Goal: Check status: Check status

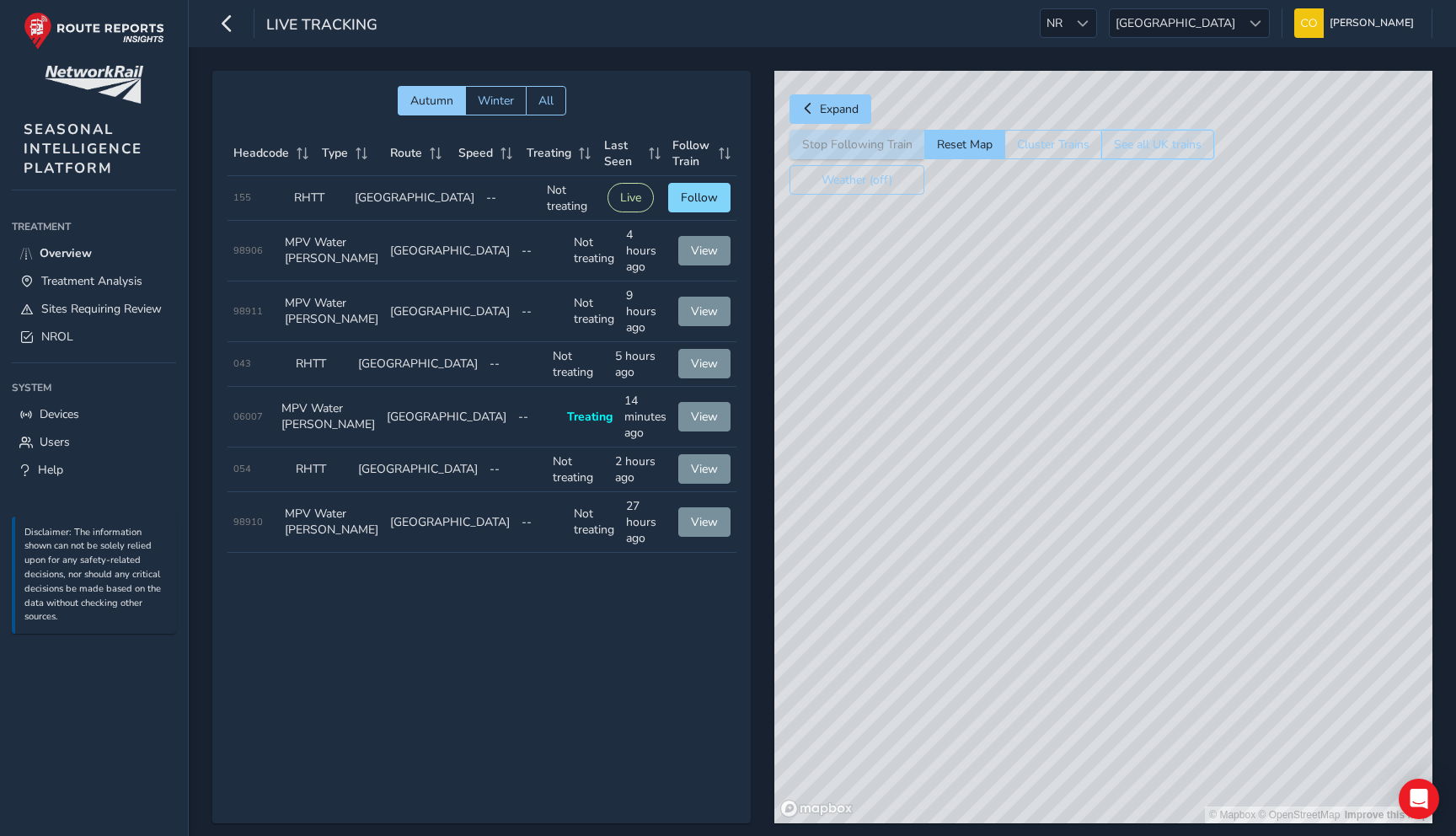
click at [1129, 145] on button "See all UK trains" at bounding box center [1158, 144] width 113 height 29
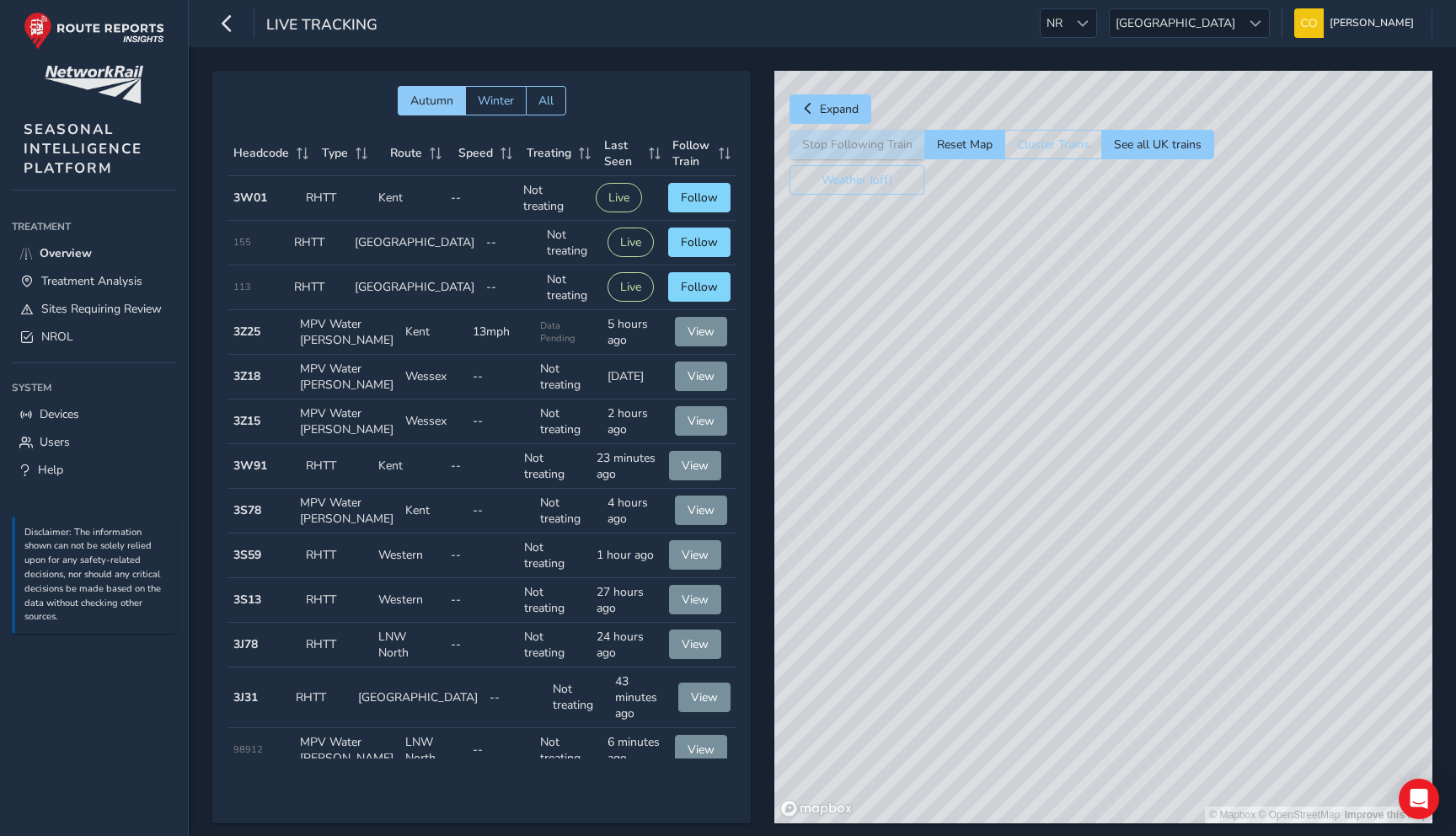
click at [616, 350] on td "Last Seen 5 hours ago" at bounding box center [635, 333] width 67 height 44
click at [687, 340] on span "View" at bounding box center [701, 332] width 27 height 16
click at [687, 338] on span "View" at bounding box center [701, 332] width 27 height 16
drag, startPoint x: 525, startPoint y: 342, endPoint x: 566, endPoint y: 342, distance: 41.0
click at [566, 342] on span "Data Pending" at bounding box center [568, 332] width 56 height 26
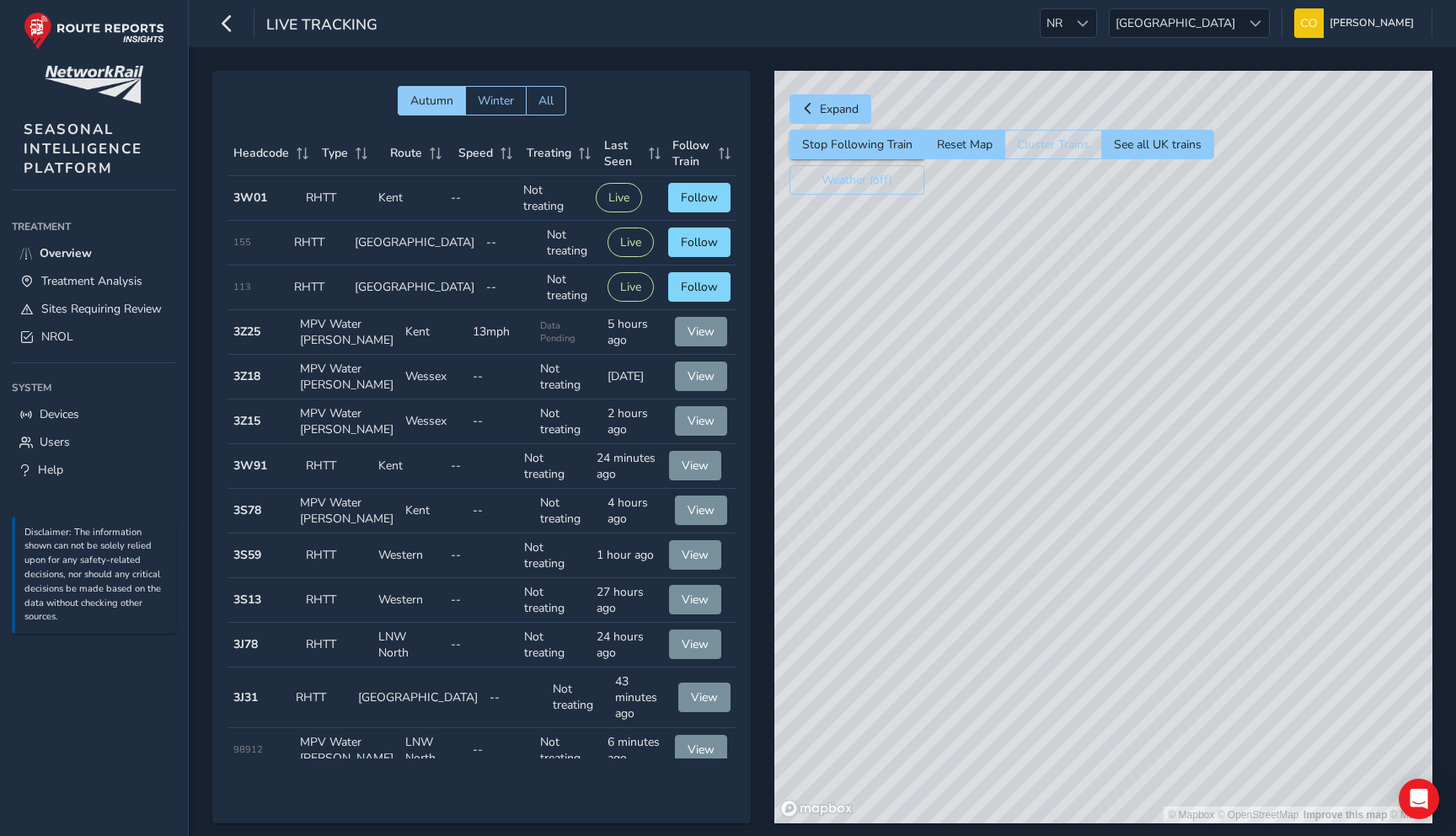
click at [579, 337] on span "Data Pending" at bounding box center [568, 332] width 56 height 26
drag, startPoint x: 1139, startPoint y: 340, endPoint x: 987, endPoint y: 356, distance: 152.8
click at [987, 356] on div "© Mapbox © OpenStreetMap Improve this map" at bounding box center [1103, 447] width 658 height 753
click at [969, 145] on button "Reset Map" at bounding box center [964, 144] width 80 height 29
drag, startPoint x: 1106, startPoint y: 625, endPoint x: 946, endPoint y: 221, distance: 434.5
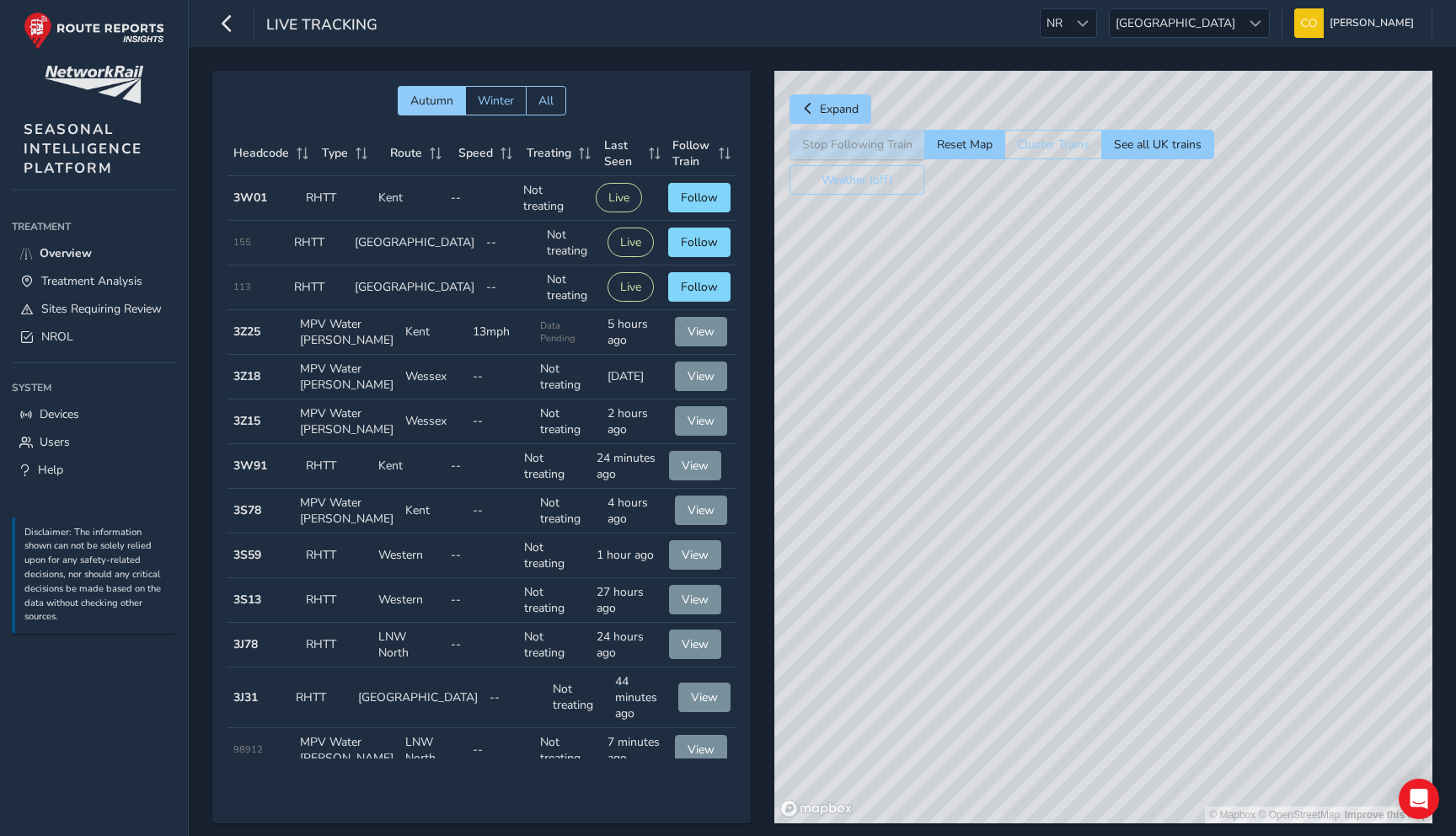
click at [946, 220] on div "© Mapbox © OpenStreetMap Improve this map" at bounding box center [1103, 447] width 658 height 753
click at [687, 330] on button "View" at bounding box center [701, 331] width 52 height 29
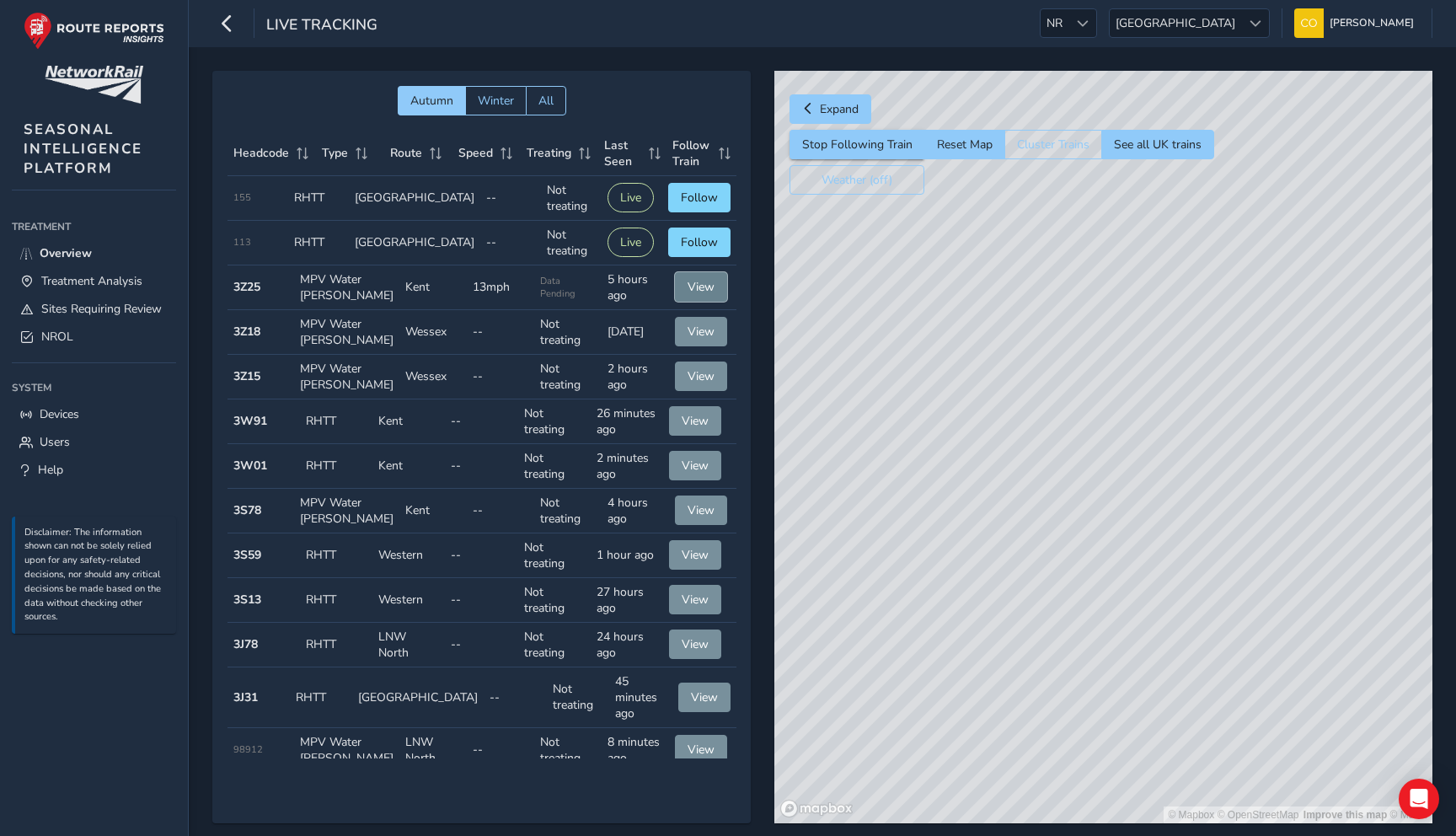
click at [675, 298] on button "View" at bounding box center [701, 287] width 52 height 29
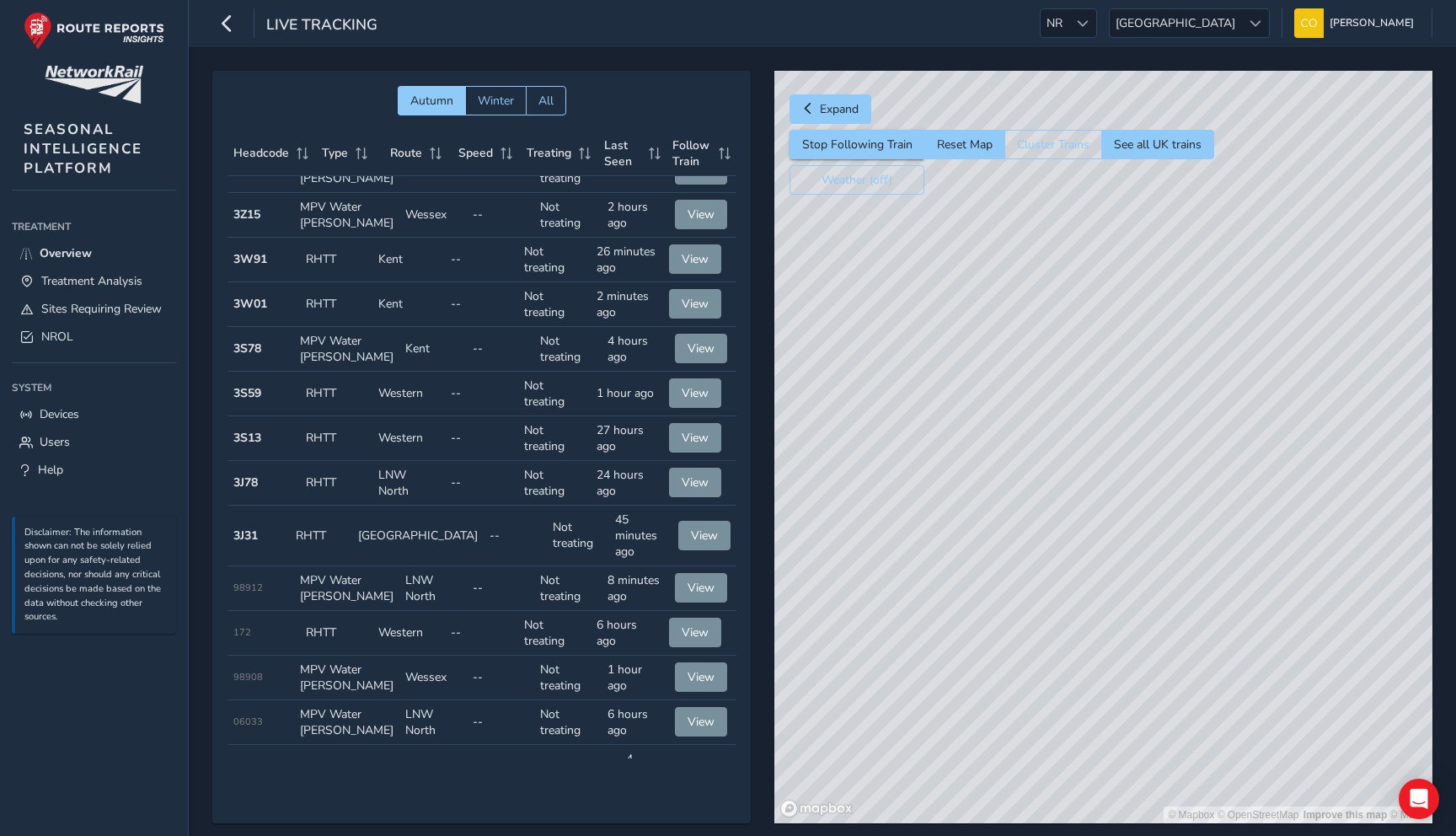
scroll to position [203, 0]
